Goal: Information Seeking & Learning: Learn about a topic

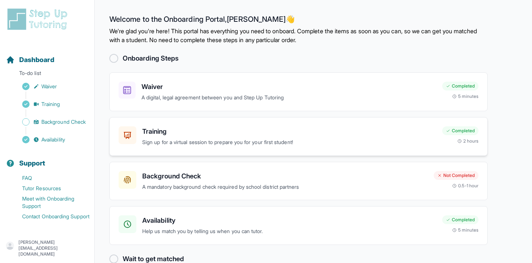
click at [196, 139] on p "Sign up for a virtual session to prepare you for your first student!" at bounding box center [289, 142] width 294 height 8
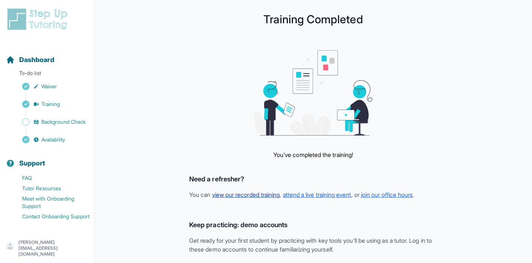
click at [259, 196] on link "view our recorded training" at bounding box center [246, 194] width 68 height 7
click at [334, 193] on link "attend a live training event" at bounding box center [317, 194] width 68 height 7
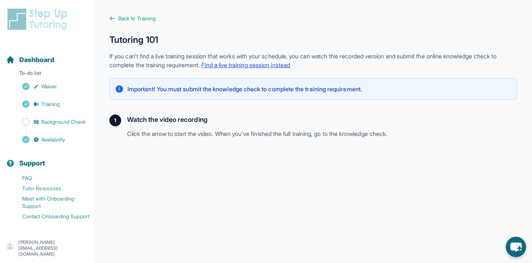
click at [290, 65] on link "Find a live training session instead" at bounding box center [245, 64] width 89 height 7
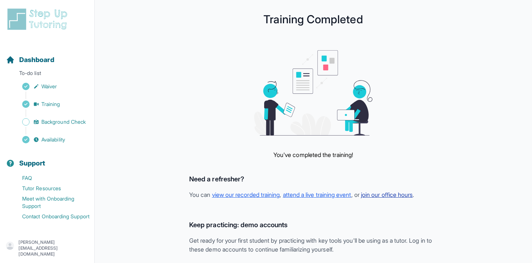
click at [386, 194] on link "join our office hours" at bounding box center [387, 194] width 52 height 7
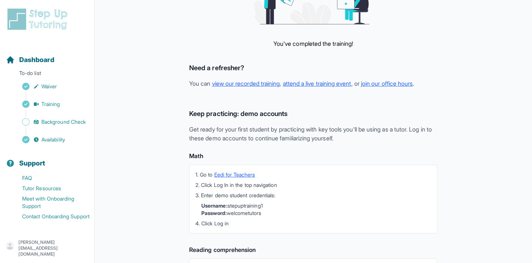
scroll to position [113, 0]
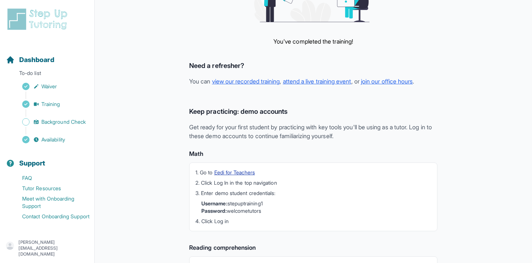
click at [241, 170] on link "Eedi for Teachers" at bounding box center [234, 172] width 41 height 6
